Goal: Find specific page/section: Locate a particular part of the current website

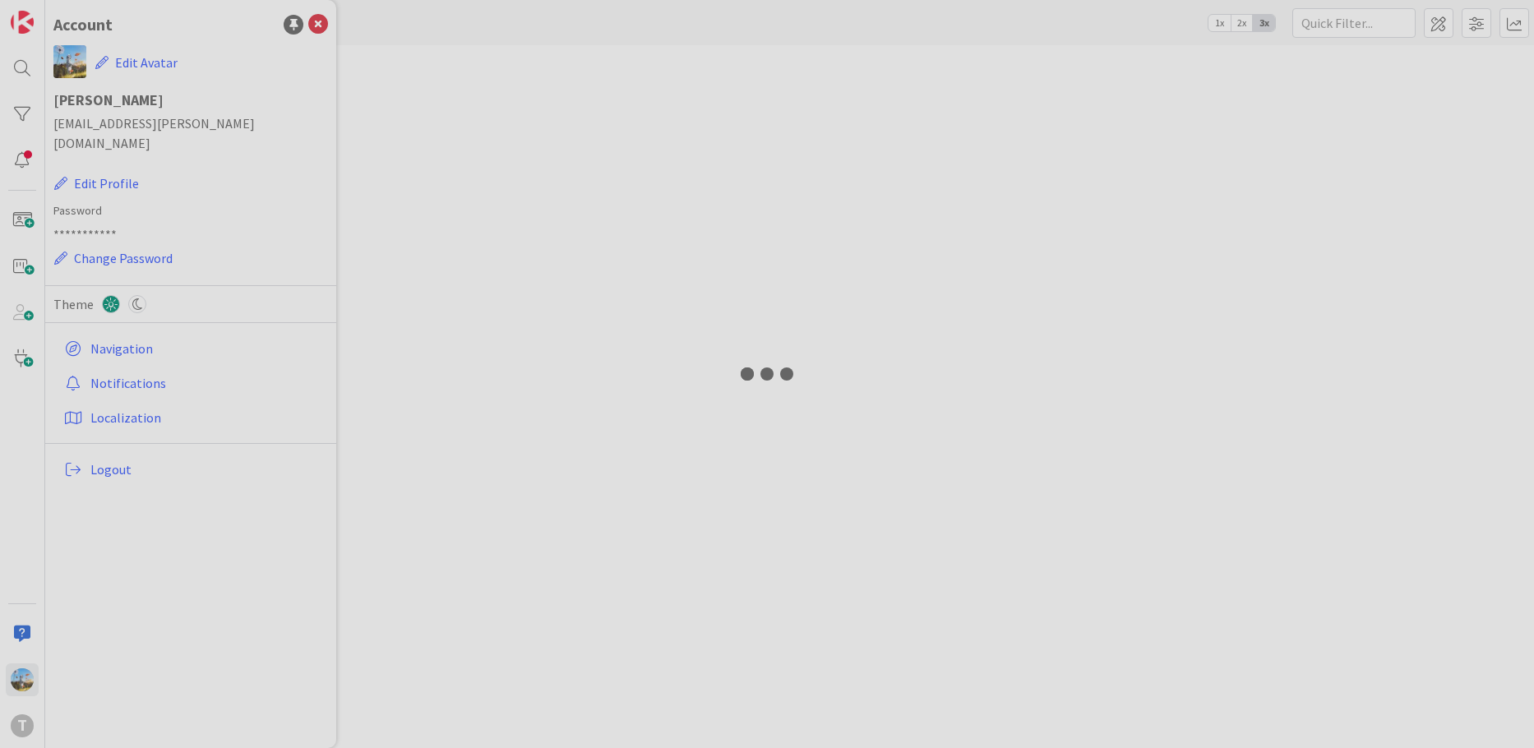
type input "wsmcrecebenotificacaosms"
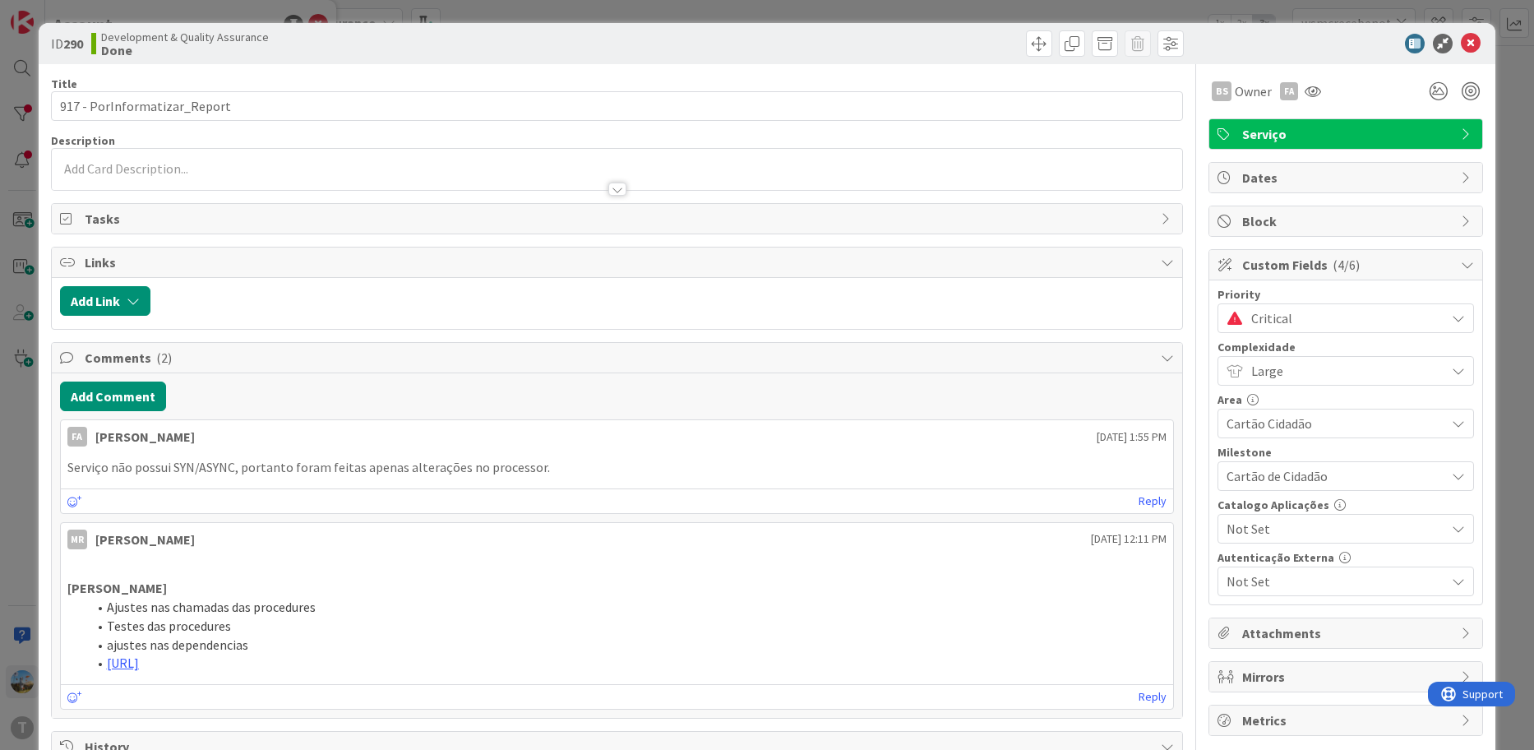
click at [1360, 313] on span "Critical" at bounding box center [1344, 318] width 186 height 23
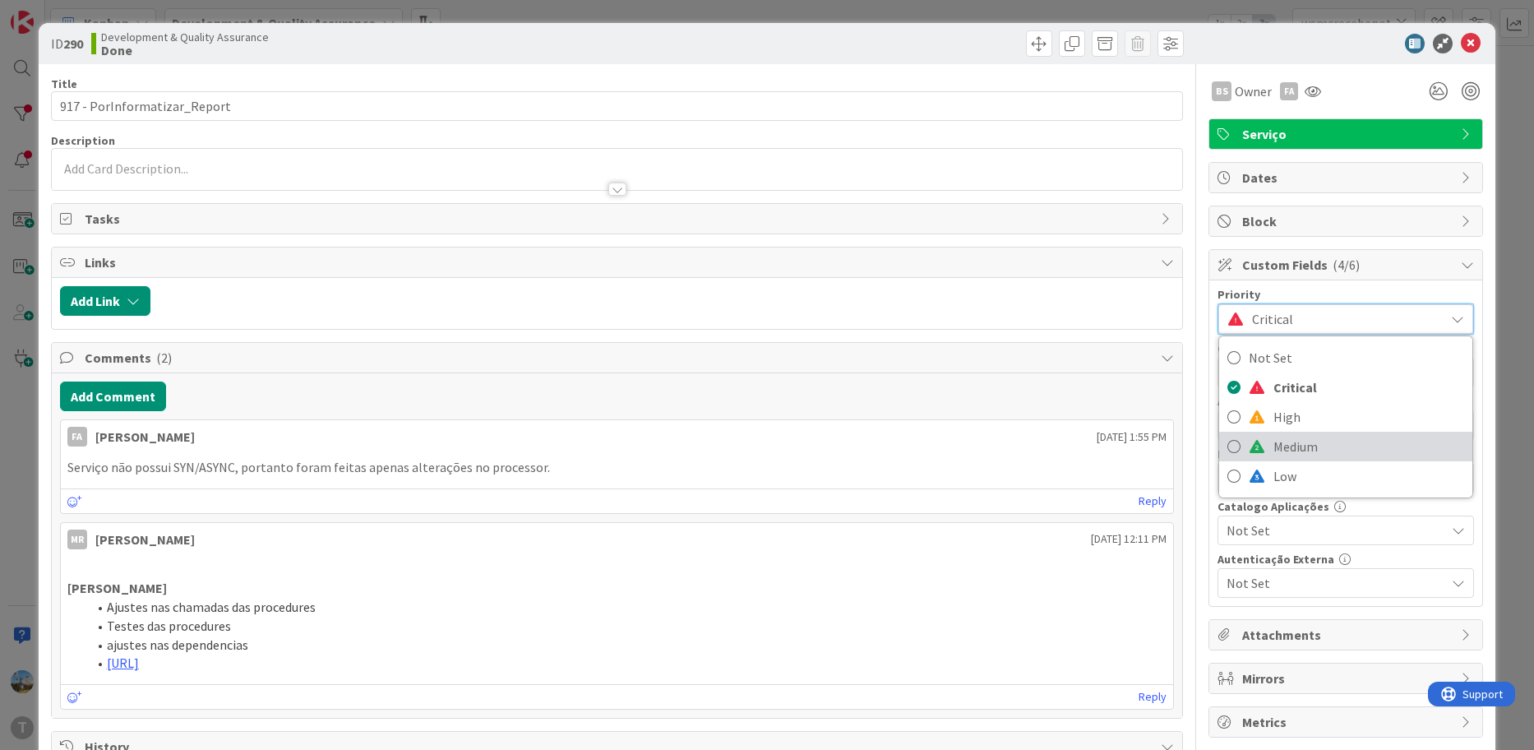
click at [1300, 452] on span "Medium" at bounding box center [1368, 446] width 191 height 25
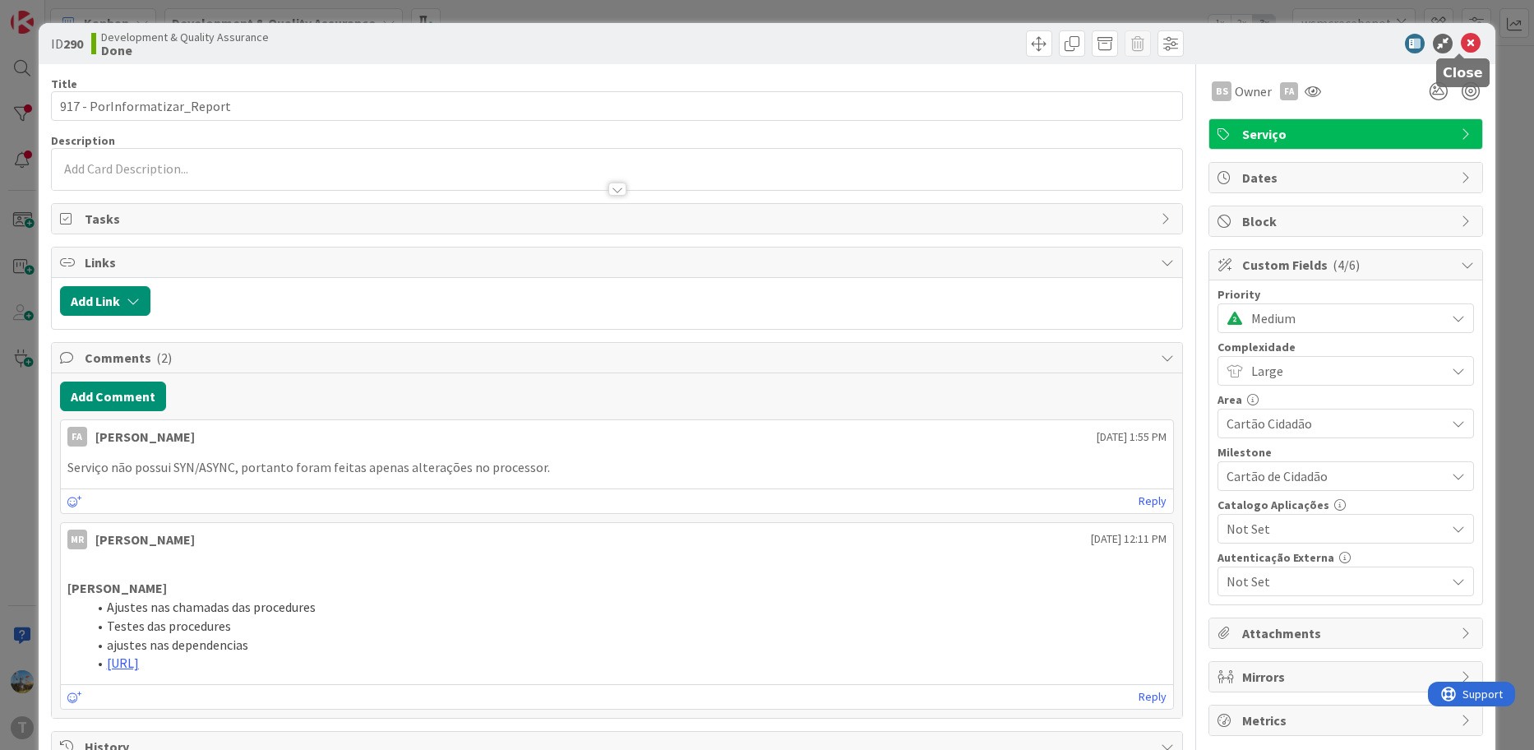
click at [1465, 47] on icon at bounding box center [1470, 44] width 20 height 20
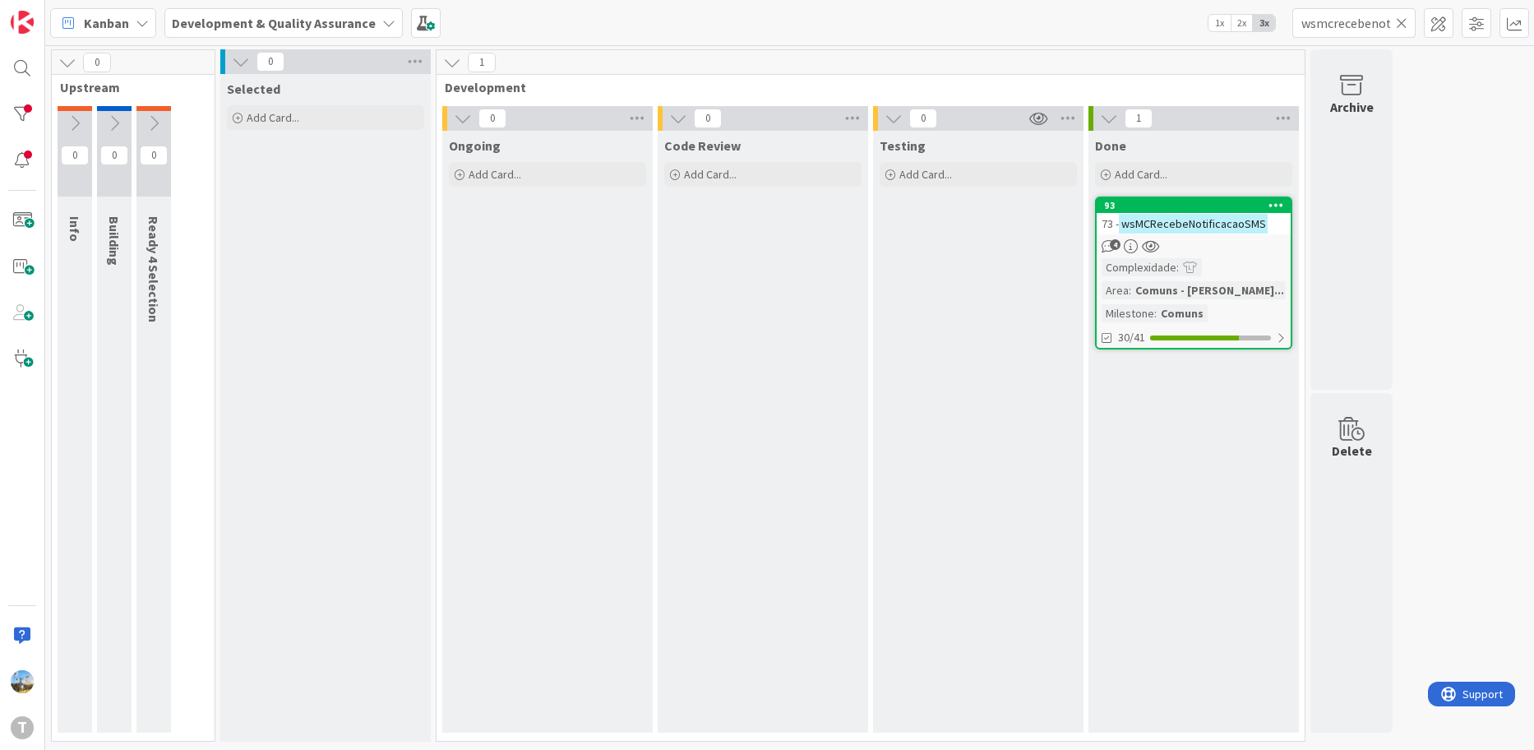
click at [976, 357] on div "Testing Add Card..." at bounding box center [978, 432] width 210 height 602
click at [1405, 25] on icon at bounding box center [1402, 23] width 12 height 15
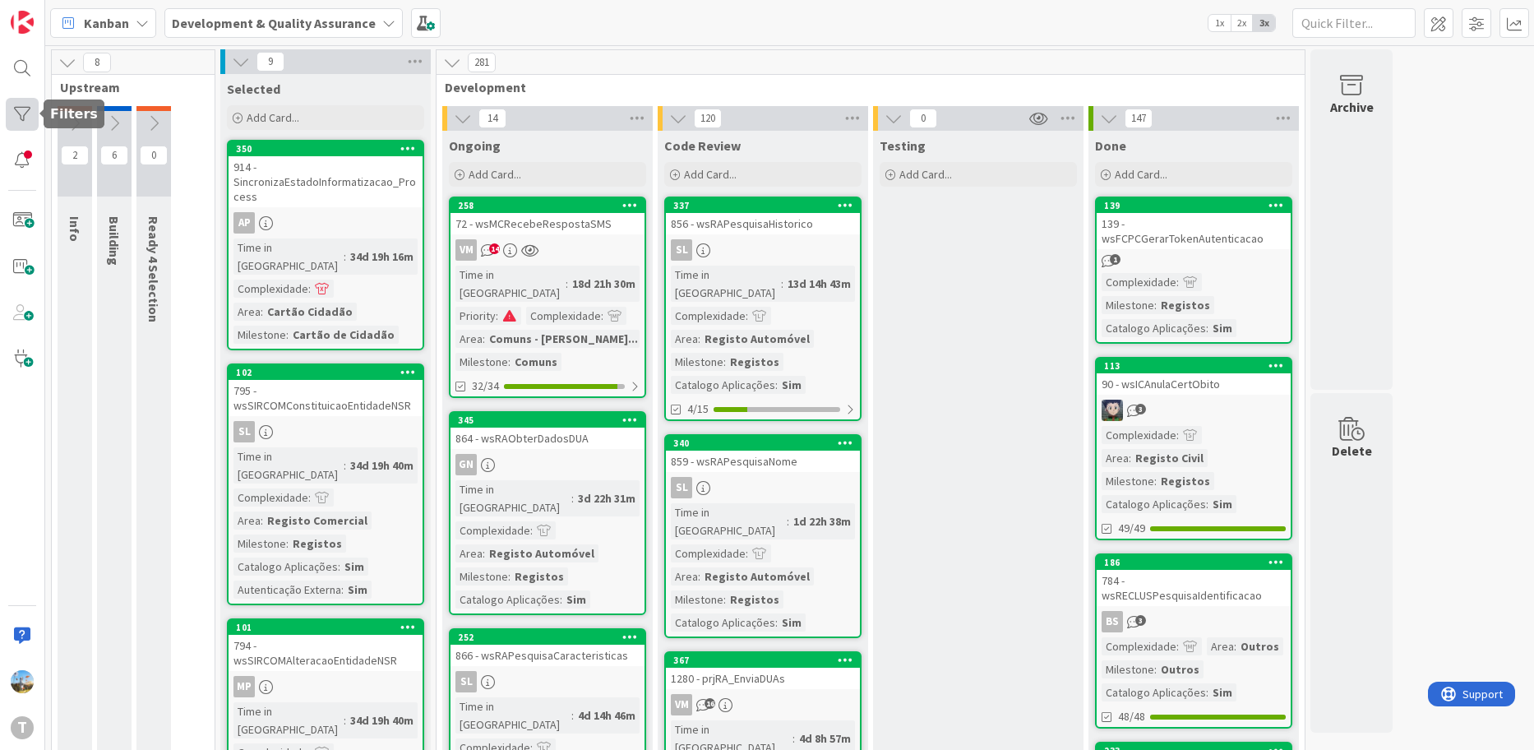
click at [15, 113] on div at bounding box center [22, 114] width 33 height 33
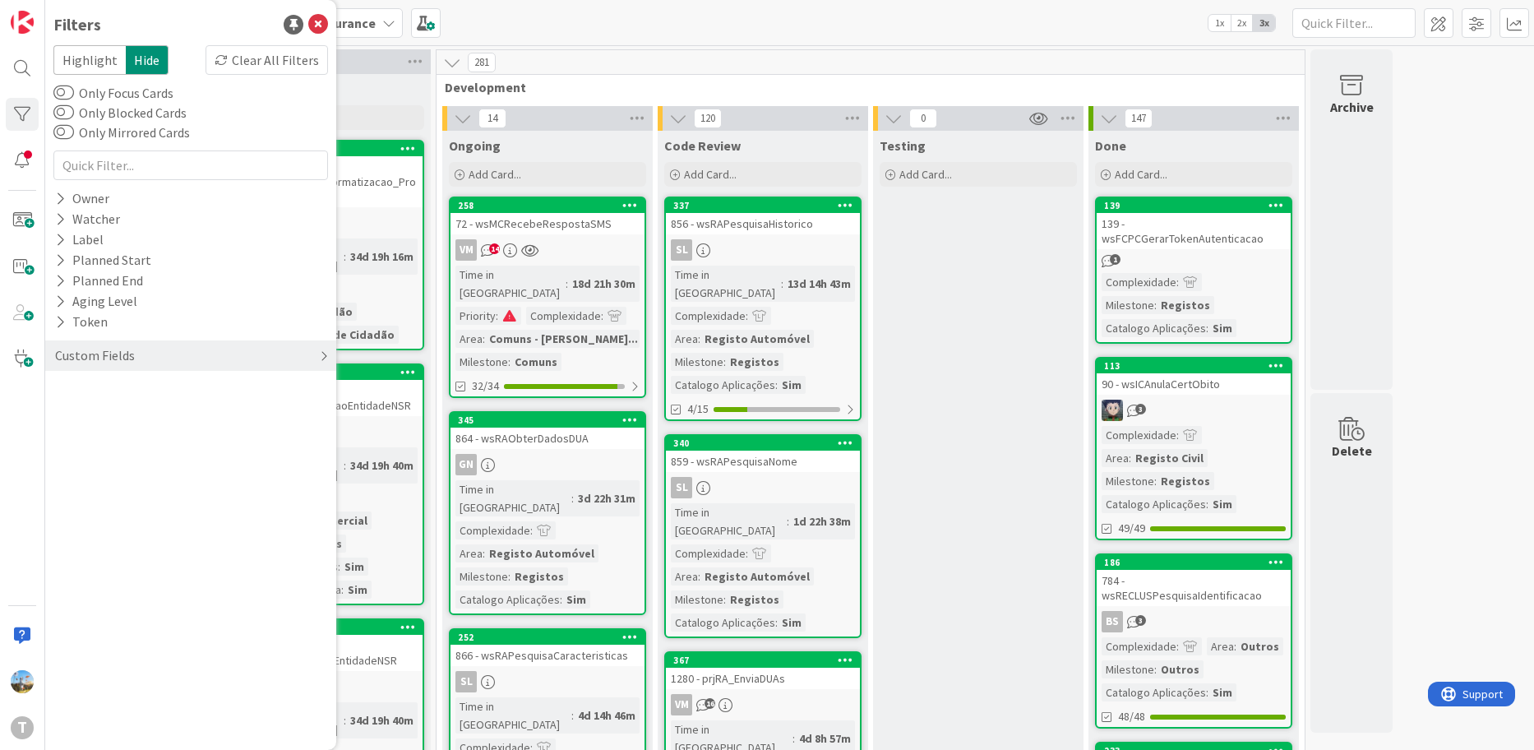
click at [121, 346] on div "Custom Fields" at bounding box center [94, 355] width 83 height 21
click at [122, 385] on div "Priority" at bounding box center [190, 389] width 291 height 21
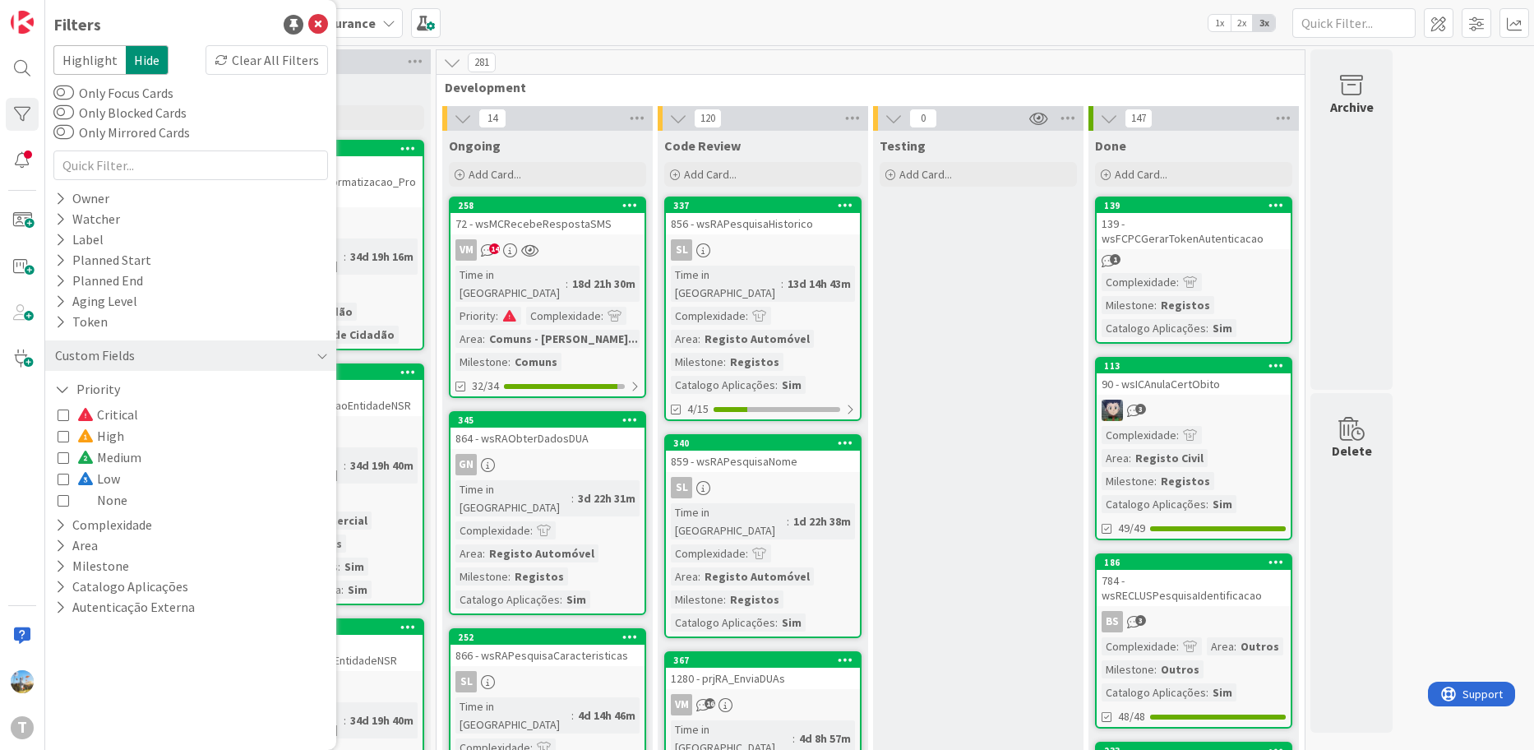
click at [121, 406] on span "Critical" at bounding box center [107, 414] width 61 height 21
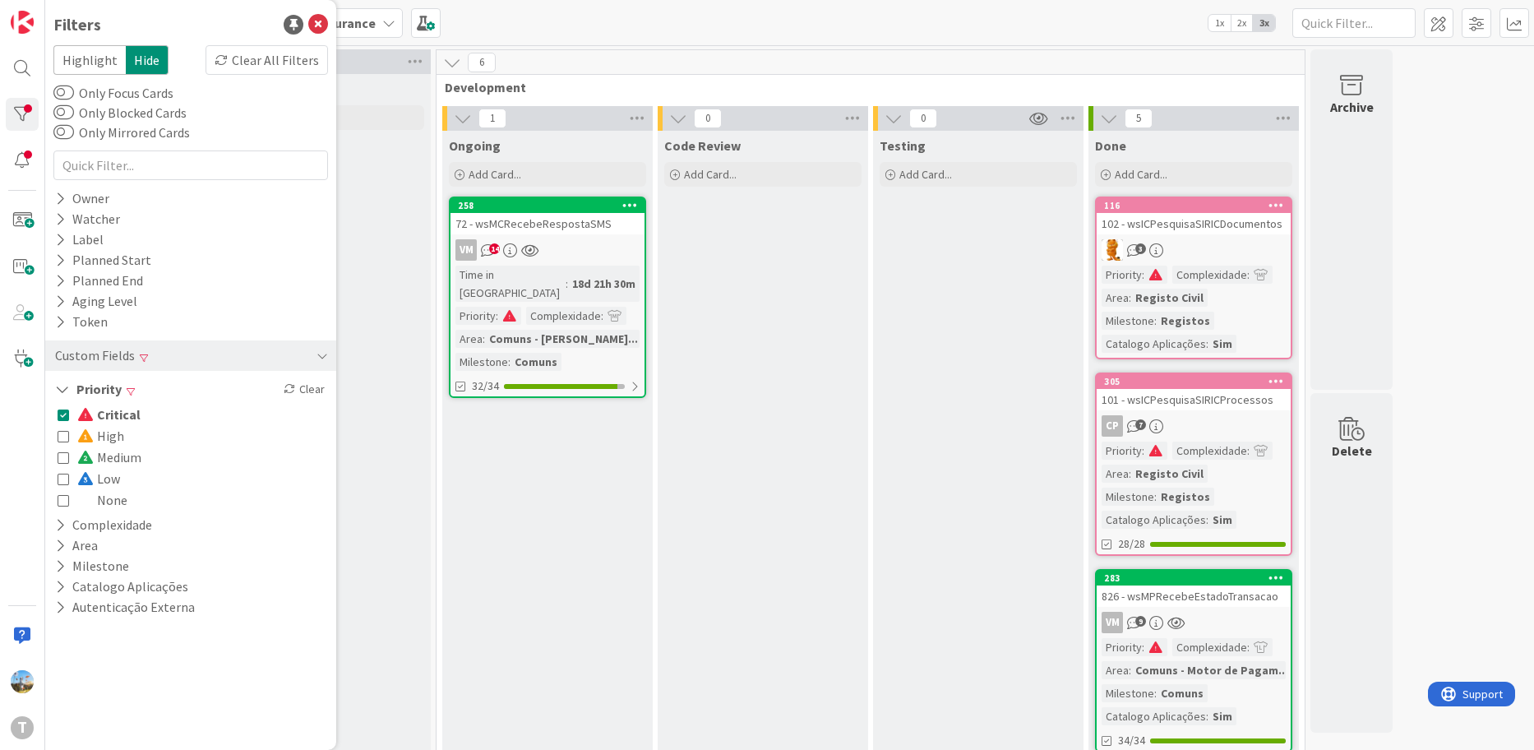
click at [910, 361] on div "Testing Add Card..." at bounding box center [978, 620] width 210 height 978
